Goal: Navigation & Orientation: Go to known website

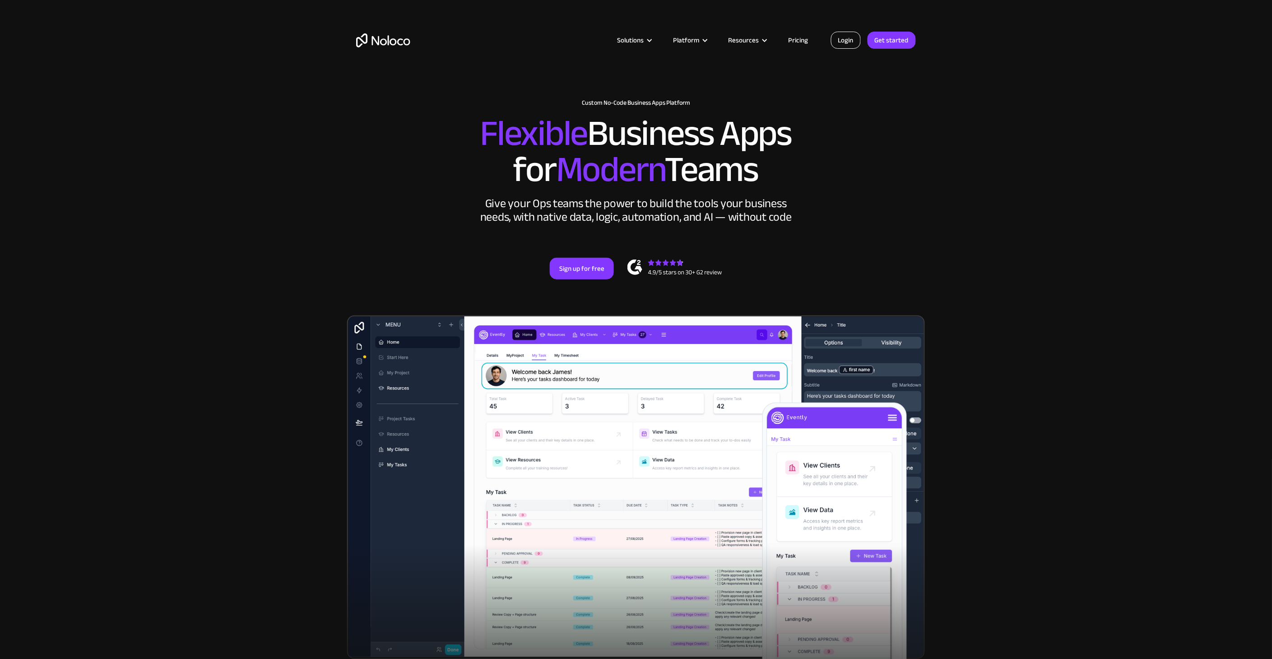
click at [840, 41] on link "Login" at bounding box center [846, 40] width 30 height 17
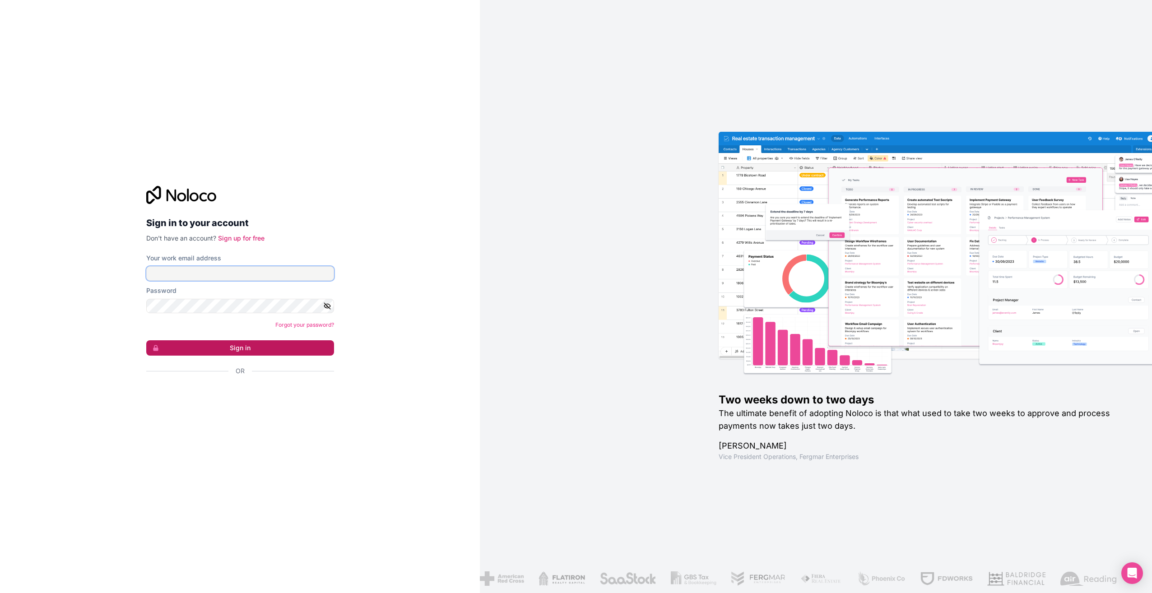
type input "[PERSON_NAME][EMAIL_ADDRESS][DOMAIN_NAME]"
click at [238, 344] on button "Sign in" at bounding box center [240, 347] width 188 height 15
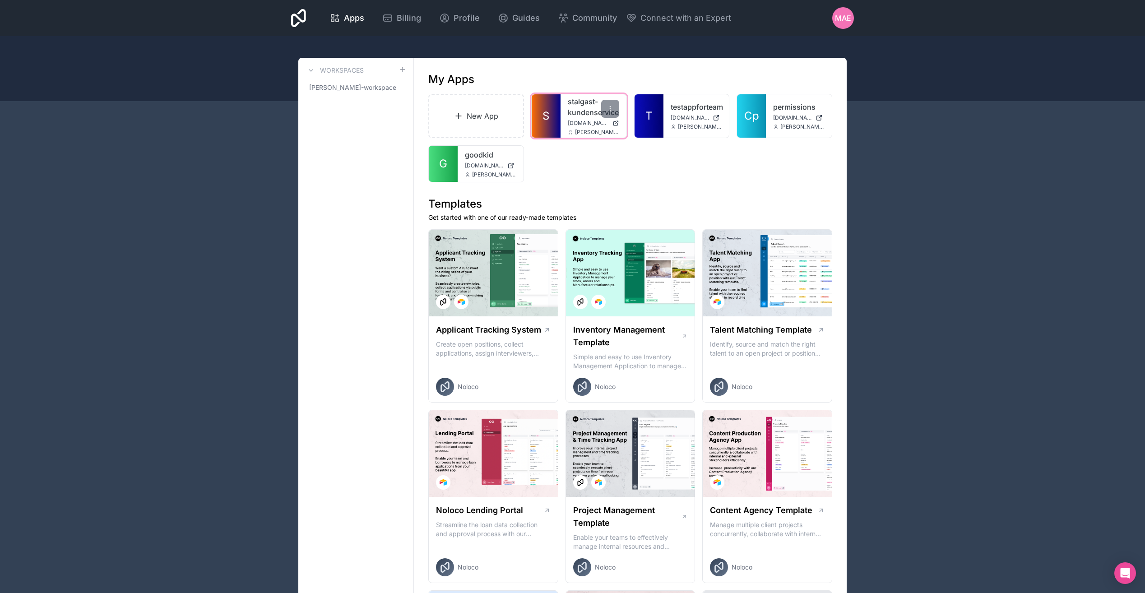
click at [548, 115] on span "S" at bounding box center [545, 116] width 7 height 14
